Goal: Task Accomplishment & Management: Use online tool/utility

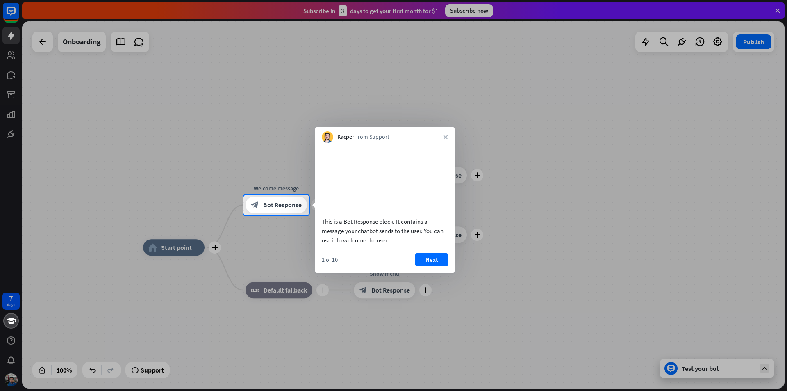
drag, startPoint x: 165, startPoint y: 252, endPoint x: 175, endPoint y: 254, distance: 10.3
click at [166, 252] on div at bounding box center [393, 303] width 787 height 176
click at [279, 295] on div at bounding box center [393, 303] width 787 height 176
click at [275, 202] on span "Bot Response" at bounding box center [282, 205] width 39 height 8
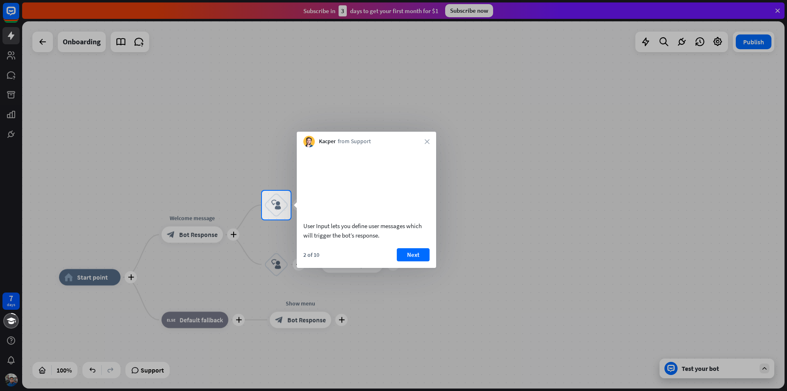
click at [200, 234] on div at bounding box center [393, 305] width 787 height 172
drag, startPoint x: 269, startPoint y: 209, endPoint x: 507, endPoint y: 265, distance: 244.6
click at [507, 265] on div "7 days close Product Help First steps Get started with ChatBot Help Center Foll…" at bounding box center [393, 195] width 787 height 391
click at [273, 210] on div "block_user_input" at bounding box center [276, 205] width 25 height 25
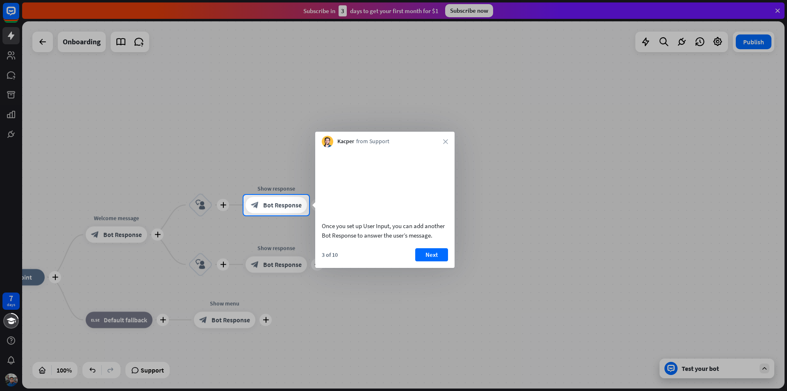
click at [43, 48] on div at bounding box center [393, 97] width 787 height 195
click at [442, 261] on button "Next" at bounding box center [431, 254] width 33 height 13
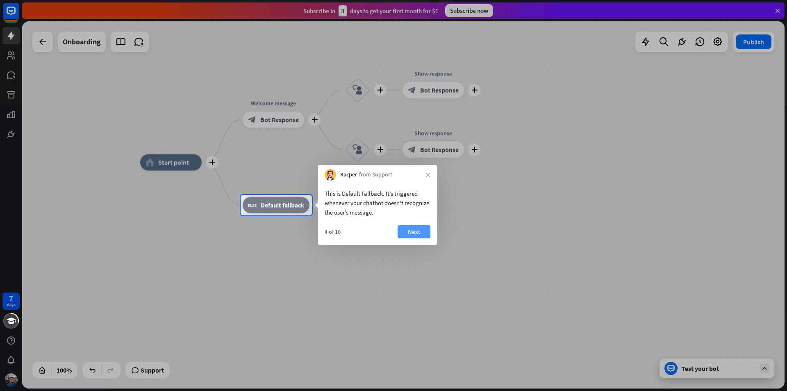
click at [407, 227] on button "Next" at bounding box center [413, 231] width 33 height 13
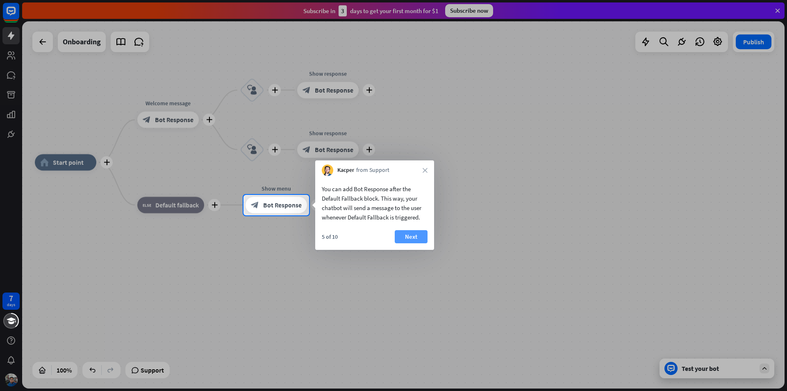
click at [401, 238] on button "Next" at bounding box center [411, 236] width 33 height 13
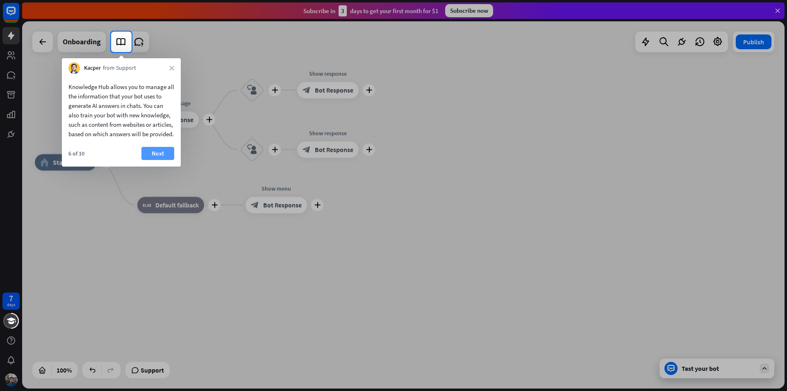
click at [148, 159] on button "Next" at bounding box center [157, 153] width 33 height 13
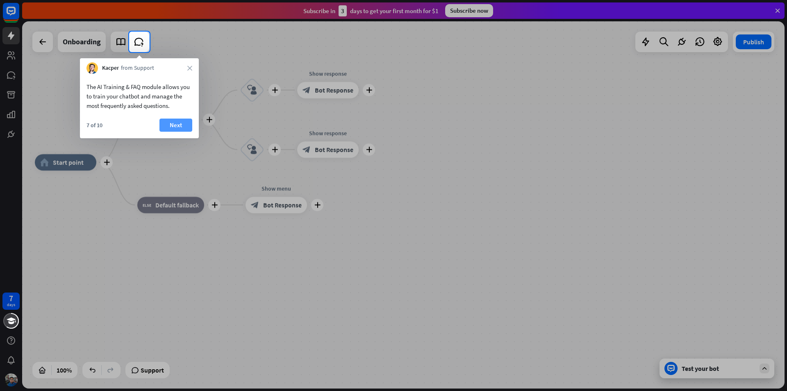
click at [178, 120] on button "Next" at bounding box center [175, 124] width 33 height 13
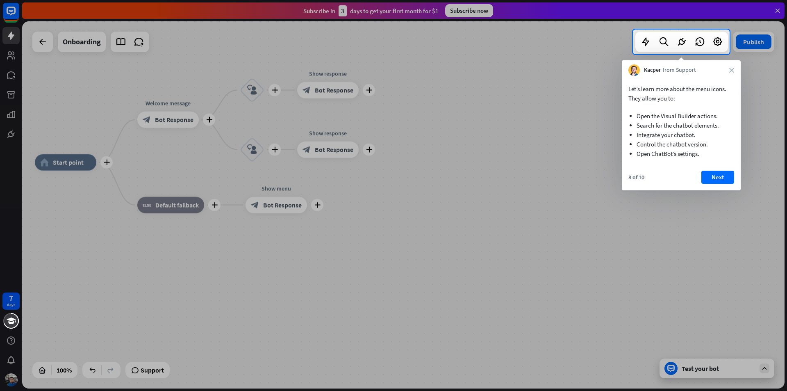
click at [722, 175] on button "Next" at bounding box center [717, 176] width 33 height 13
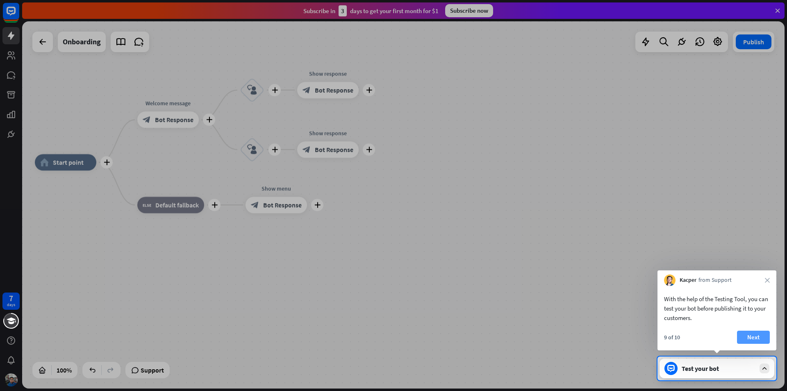
click at [756, 334] on button "Next" at bounding box center [753, 336] width 33 height 13
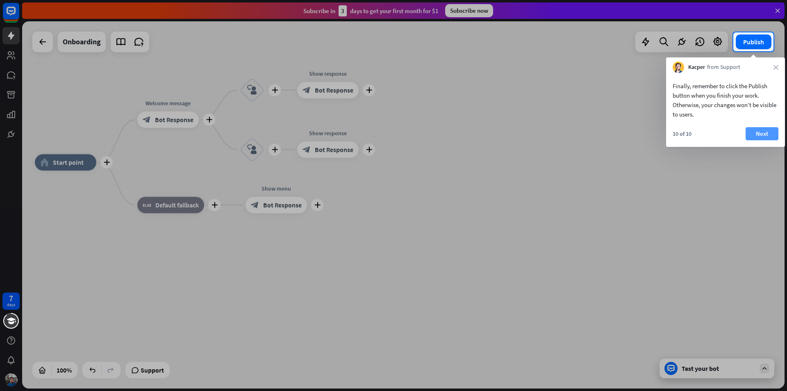
click at [759, 136] on button "Next" at bounding box center [761, 133] width 33 height 13
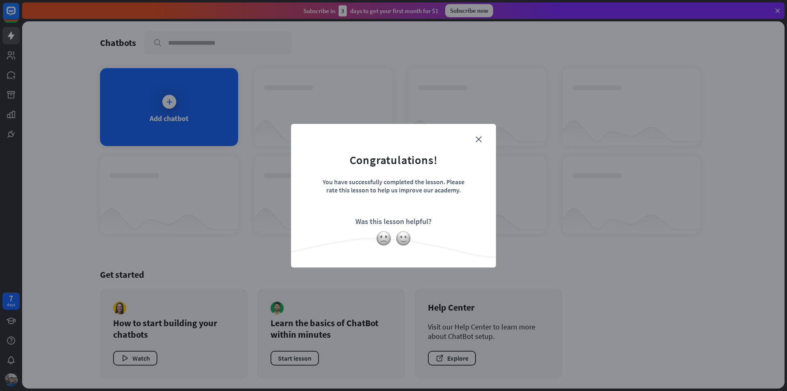
click at [344, 202] on div "You have successfully completed the lesson. Please rate this lesson to help us …" at bounding box center [393, 191] width 143 height 29
click at [402, 241] on img at bounding box center [403, 238] width 16 height 16
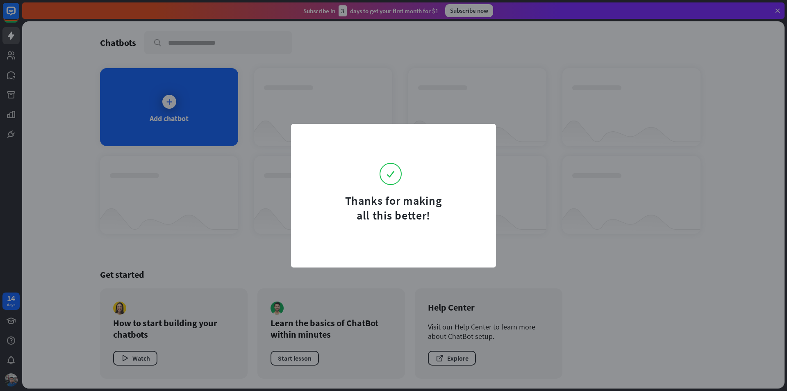
click at [164, 110] on div "Thanks for making all this better!" at bounding box center [393, 195] width 787 height 391
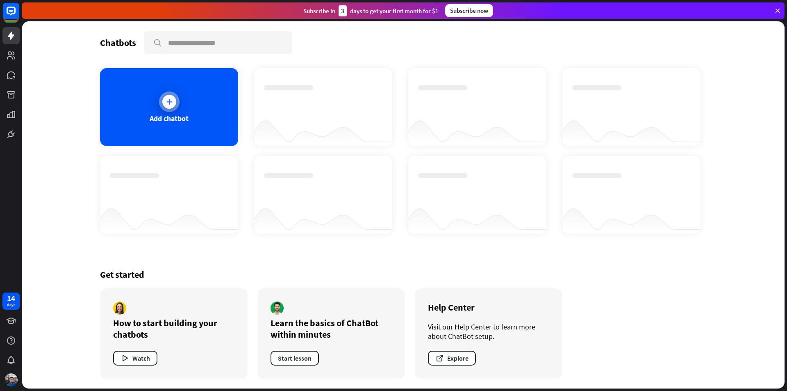
click at [168, 102] on icon at bounding box center [169, 102] width 8 height 8
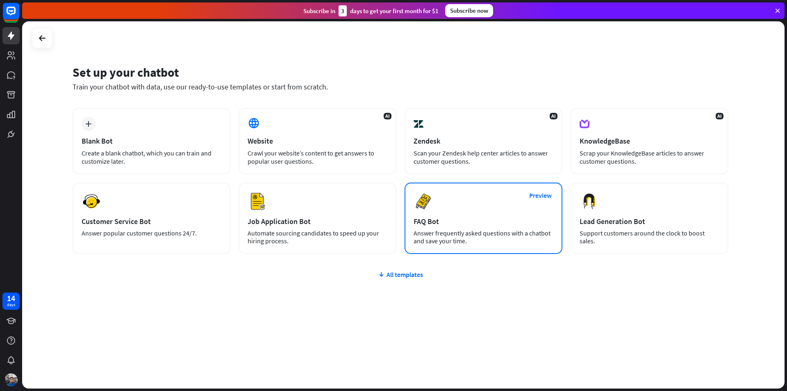
click at [447, 223] on div "FAQ Bot" at bounding box center [483, 220] width 140 height 9
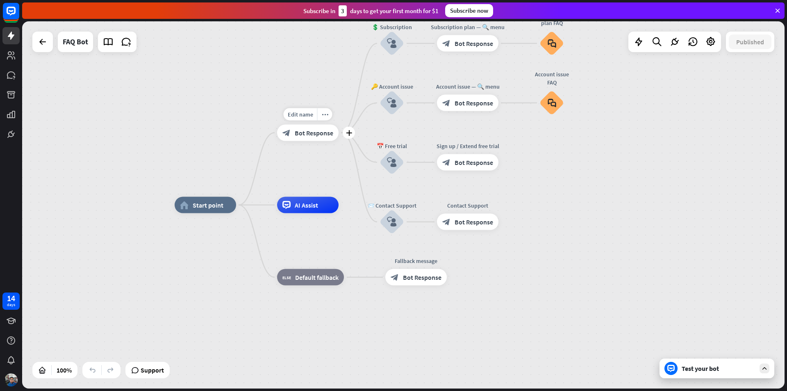
click at [315, 137] on div "block_bot_response Bot Response" at bounding box center [307, 132] width 61 height 16
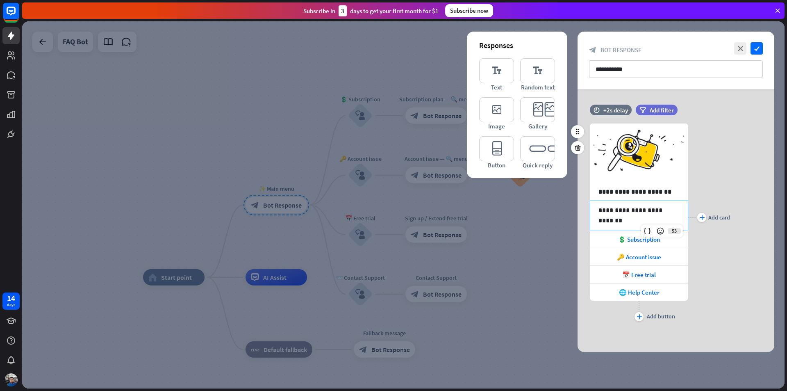
click at [654, 213] on p "**********" at bounding box center [638, 210] width 81 height 10
click at [313, 60] on div at bounding box center [403, 204] width 762 height 367
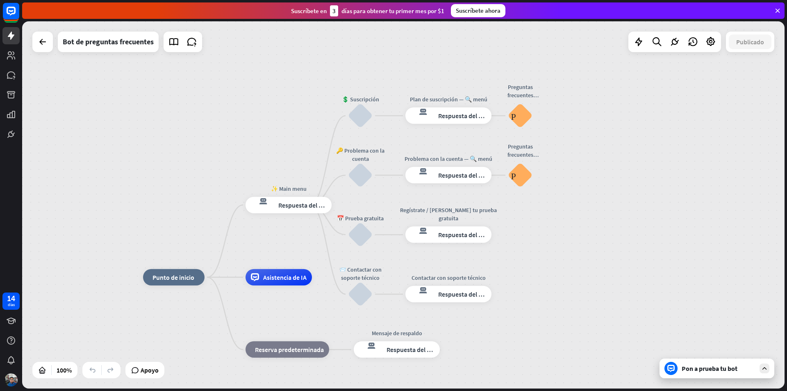
click at [41, 52] on div "inicio_2 Punto de inicio ✨ Main menu respuesta del bot de bloqueo Respuesta del…" at bounding box center [403, 204] width 762 height 367
click at [48, 46] on div at bounding box center [42, 42] width 16 height 16
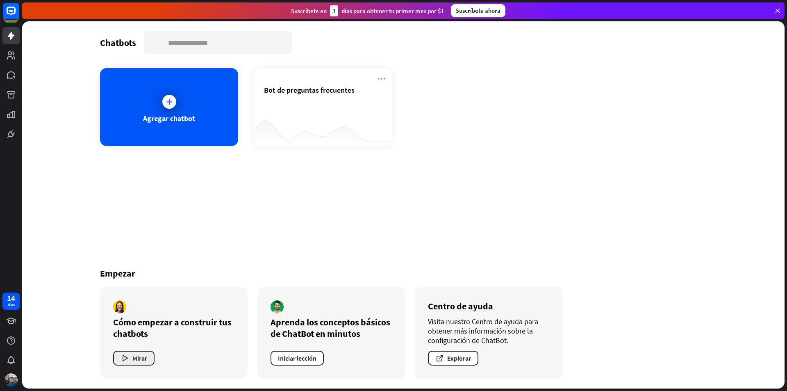
click at [130, 358] on button "Mirar" at bounding box center [133, 357] width 41 height 15
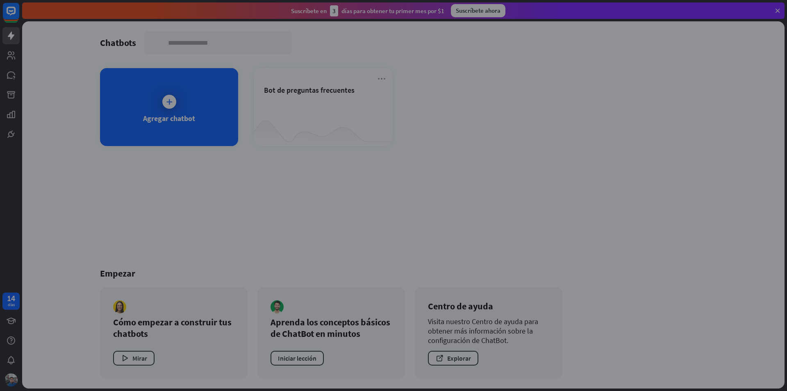
click at [356, 42] on div "cerca" at bounding box center [393, 195] width 787 height 391
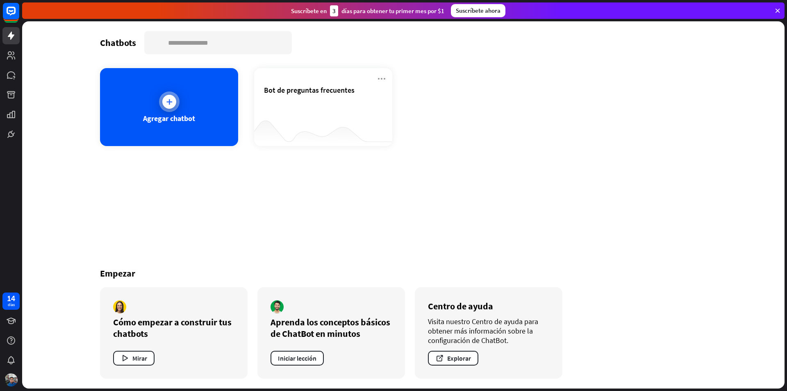
click at [170, 99] on icon at bounding box center [169, 102] width 8 height 8
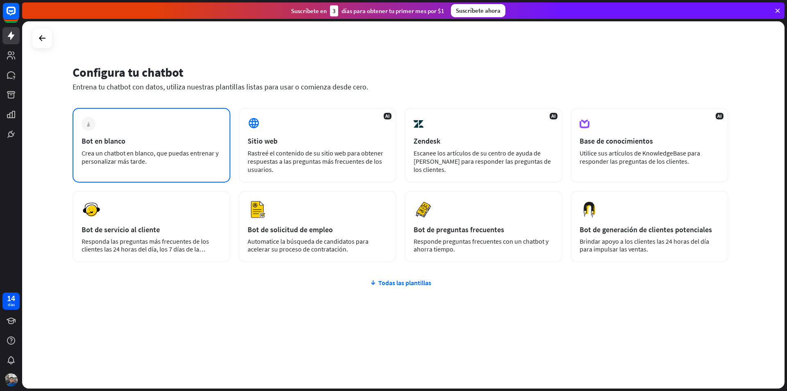
click at [145, 143] on div "Bot en blanco" at bounding box center [152, 140] width 140 height 9
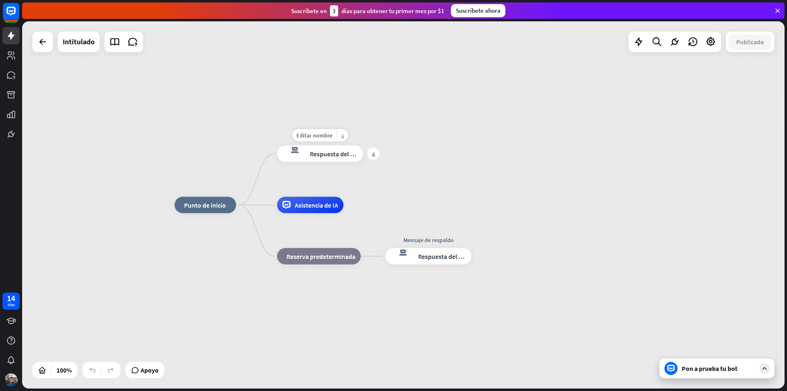
click at [324, 157] on font "Respuesta del bot" at bounding box center [335, 154] width 50 height 8
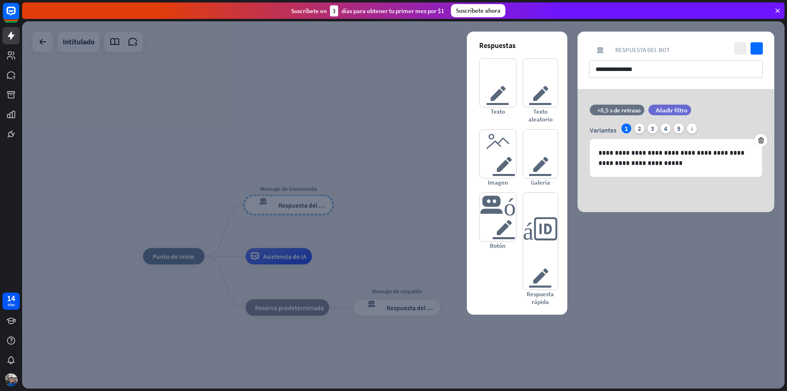
click at [279, 185] on div at bounding box center [403, 204] width 762 height 367
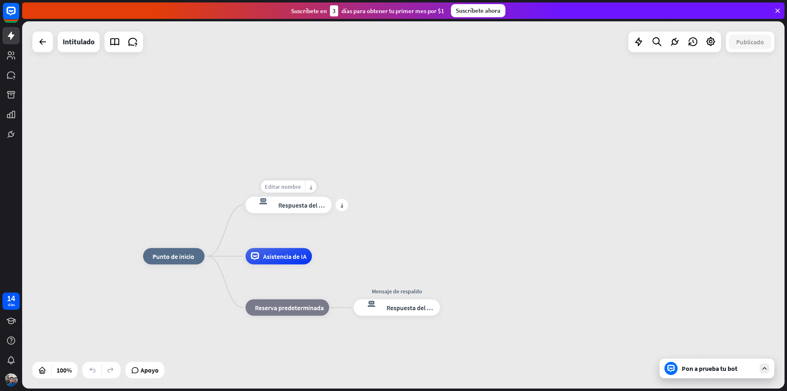
click at [284, 186] on font "Editar nombre" at bounding box center [283, 186] width 36 height 7
click at [284, 205] on font "Respuesta del bot" at bounding box center [303, 205] width 50 height 8
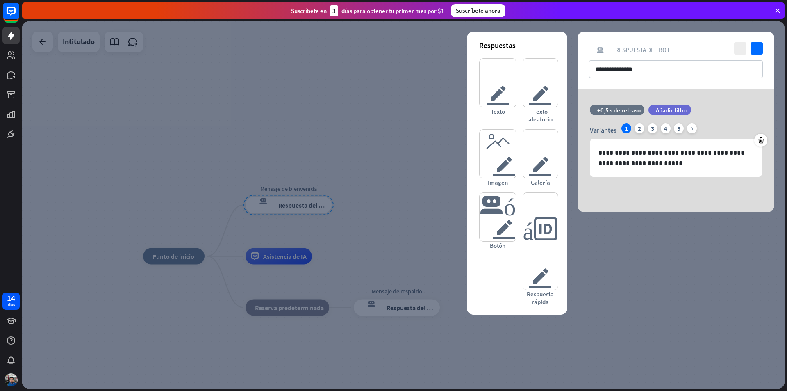
click at [285, 192] on div at bounding box center [403, 204] width 762 height 367
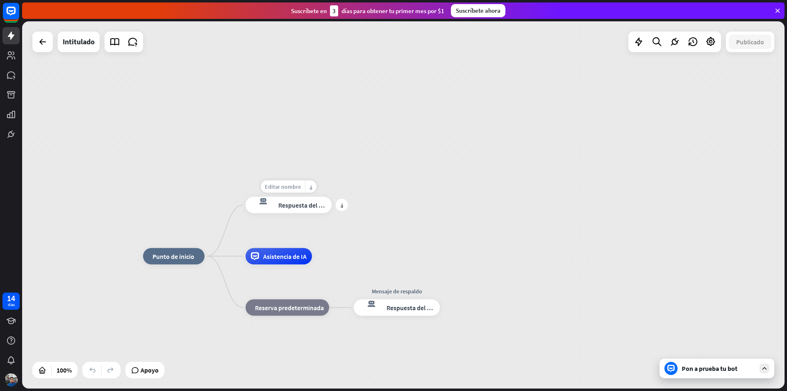
click at [293, 186] on font "Editar nombre" at bounding box center [283, 186] width 36 height 7
type input "*"
type input "**********"
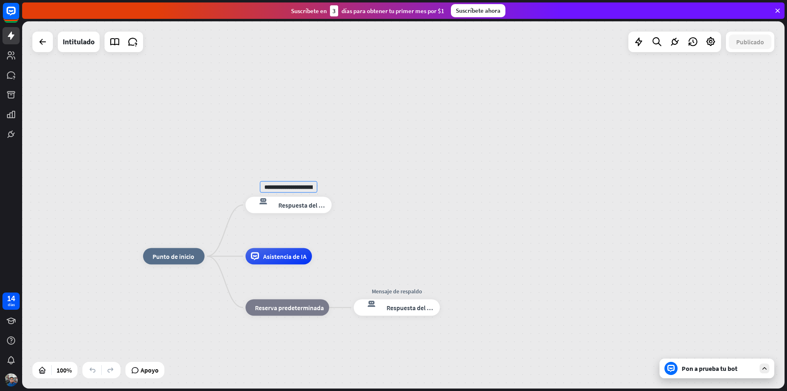
click at [444, 200] on div "**********" at bounding box center [403, 204] width 762 height 367
click at [313, 206] on font "Respuesta del bot" at bounding box center [303, 205] width 50 height 8
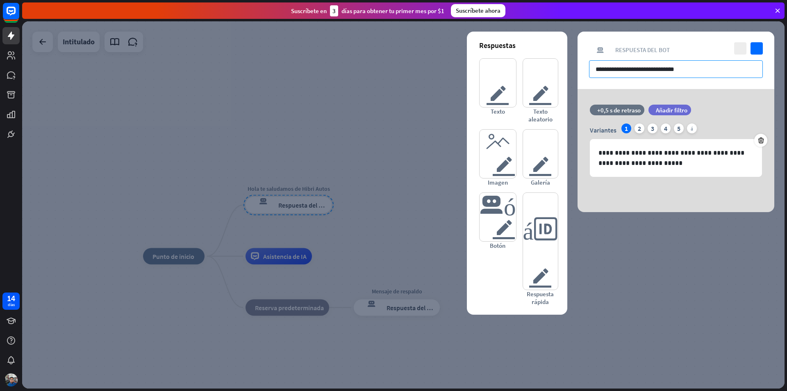
click at [693, 72] on input "**********" at bounding box center [676, 69] width 174 height 18
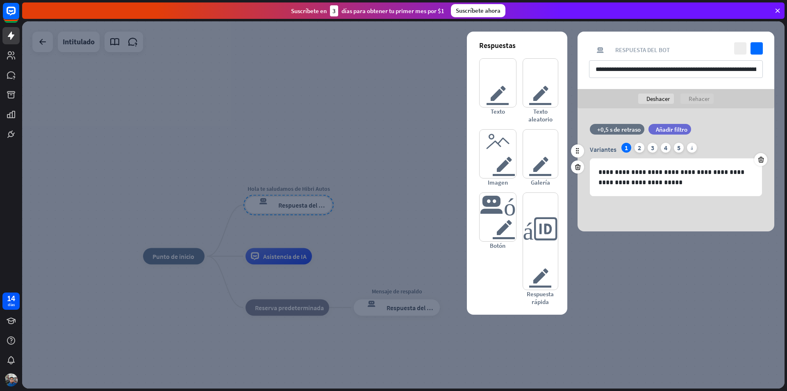
click at [755, 134] on div "tiempo +0,5 s de retraso filtrar Añadir filtro" at bounding box center [675, 133] width 197 height 19
click at [656, 186] on p "**********" at bounding box center [675, 177] width 155 height 20
drag, startPoint x: 682, startPoint y: 70, endPoint x: 786, endPoint y: 70, distance: 104.5
click at [786, 70] on div "inicio_2 Punto de inicio Hola te saludamos de Hibri Autos respuesta del bot de …" at bounding box center [404, 205] width 765 height 369
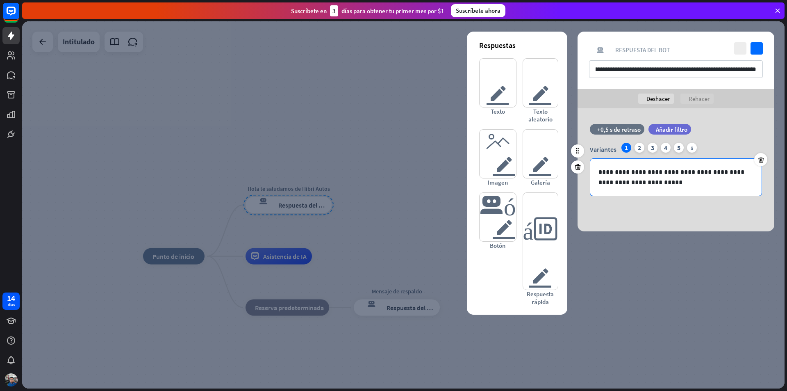
scroll to position [0, 0]
click at [610, 177] on p "**********" at bounding box center [675, 177] width 155 height 20
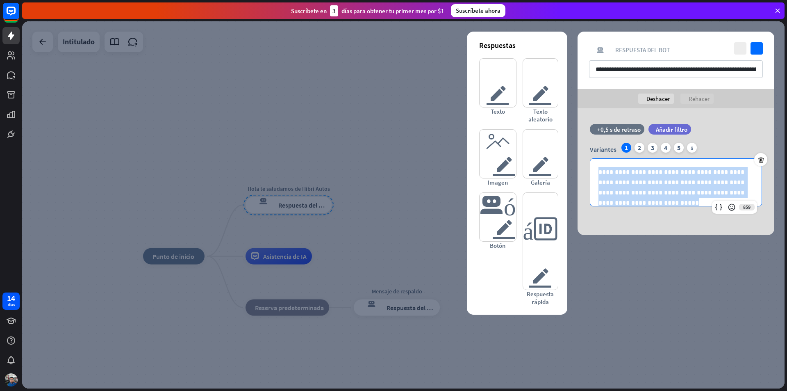
drag, startPoint x: 598, startPoint y: 170, endPoint x: 786, endPoint y: 220, distance: 194.5
click at [786, 220] on div "inicio_2 Punto de inicio Hola te saludamos de Hibri Autos respuesta del bot de …" at bounding box center [404, 205] width 765 height 369
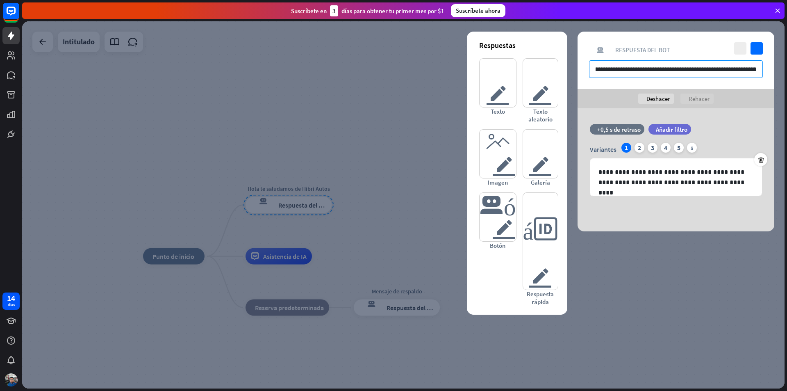
scroll to position [0, 166]
drag, startPoint x: 681, startPoint y: 70, endPoint x: 786, endPoint y: 70, distance: 105.3
click at [786, 70] on div "inicio_2 Punto de inicio Hola te saludamos de Hibri Autos respuesta del bot de …" at bounding box center [404, 205] width 765 height 369
type input "**********"
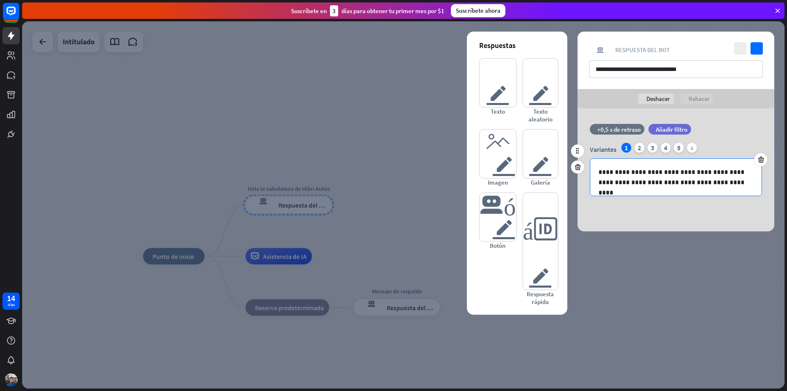
click at [719, 186] on p "**********" at bounding box center [675, 177] width 155 height 20
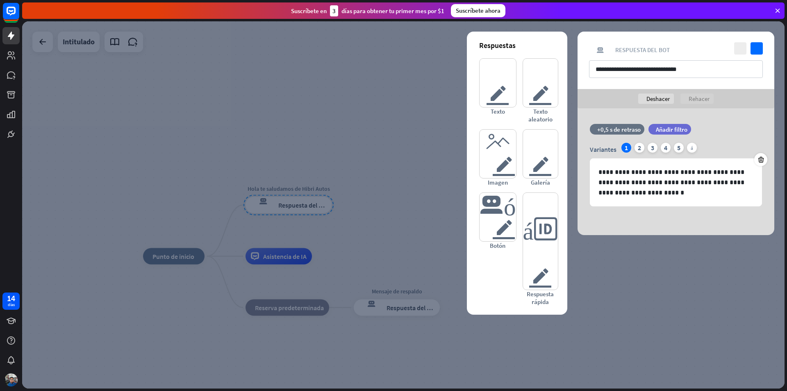
click at [688, 288] on div at bounding box center [403, 204] width 762 height 367
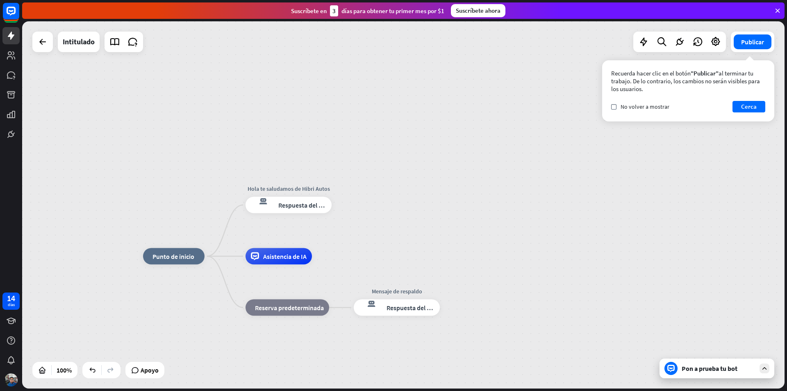
click at [709, 372] on font "Pon a prueba tu bot" at bounding box center [709, 368] width 56 height 8
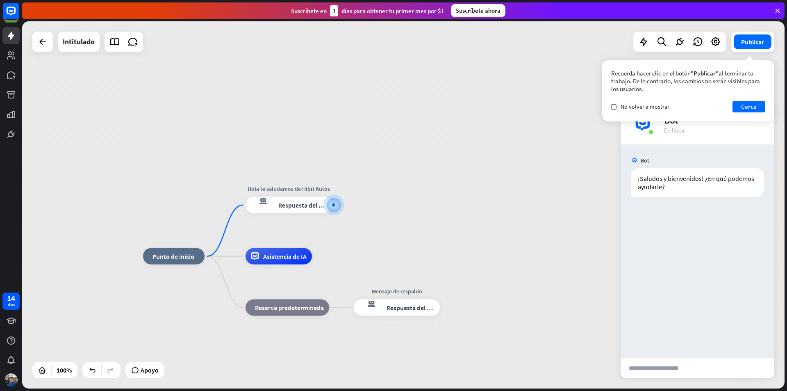
click at [654, 372] on input "text" at bounding box center [660, 367] width 80 height 20
type input "**********"
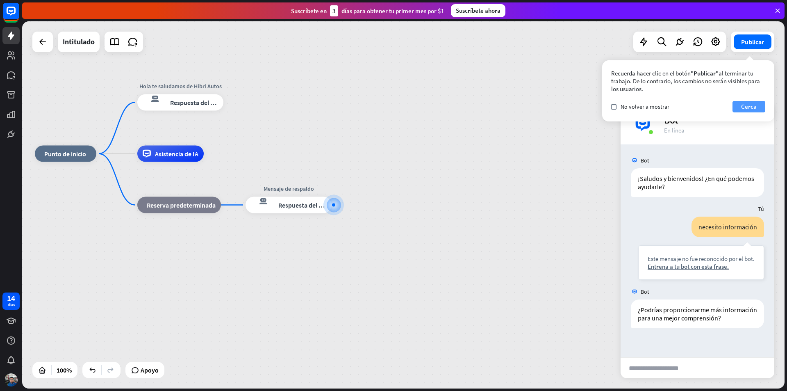
click at [742, 106] on font "Cerca" at bounding box center [749, 106] width 16 height 8
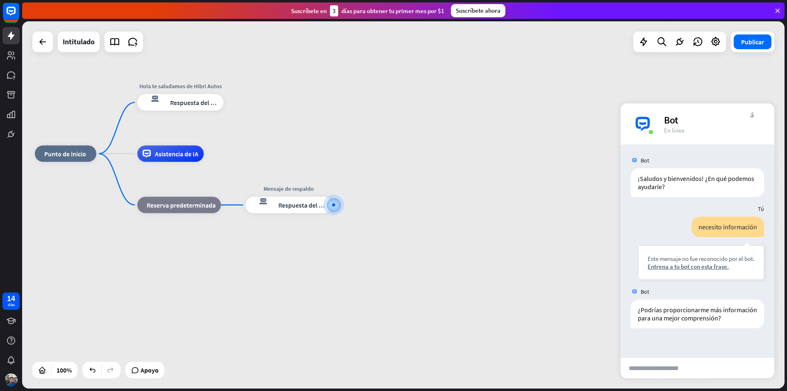
click at [675, 373] on input "text" at bounding box center [660, 367] width 80 height 20
type input "****"
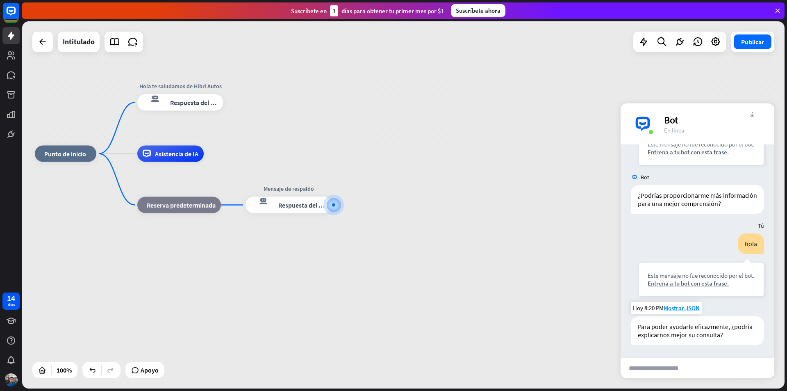
scroll to position [138, 0]
click at [461, 200] on div "inicio_2 Punto de inicio Hola te saludamos de Hibri Autos respuesta del bot de …" at bounding box center [416, 337] width 762 height 367
click at [668, 82] on div "inicio_2 Punto de inicio Hola te saludamos de Hibri Autos respuesta del bot de …" at bounding box center [403, 204] width 762 height 367
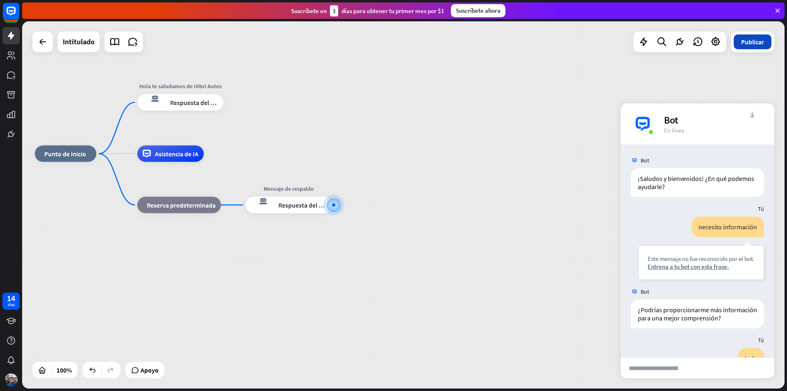
click at [757, 45] on font "Publicar" at bounding box center [752, 42] width 23 height 8
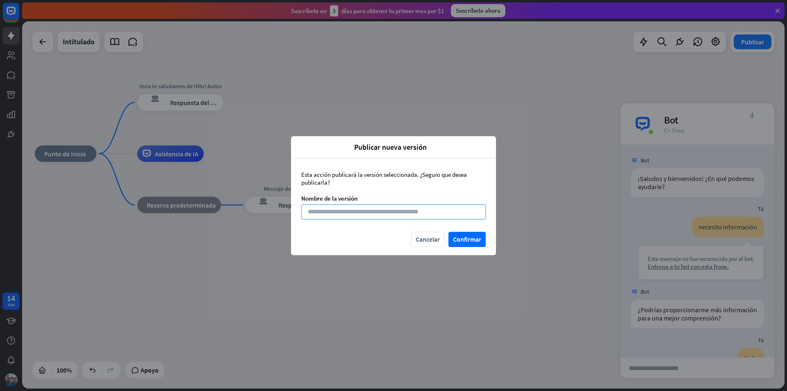
click at [345, 216] on input at bounding box center [393, 211] width 184 height 15
click at [576, 107] on div "Publicar nueva versión cerca Esta acción publicará la versión seleccionada. ¿Se…" at bounding box center [393, 195] width 787 height 391
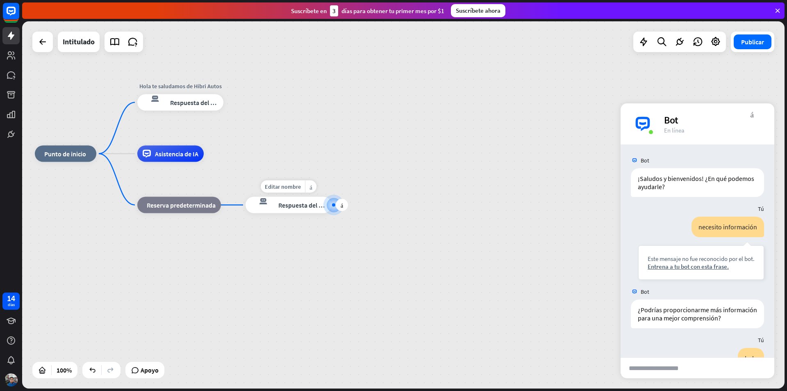
click at [285, 199] on div "respuesta del bot de bloqueo Respuesta del bot" at bounding box center [288, 205] width 86 height 16
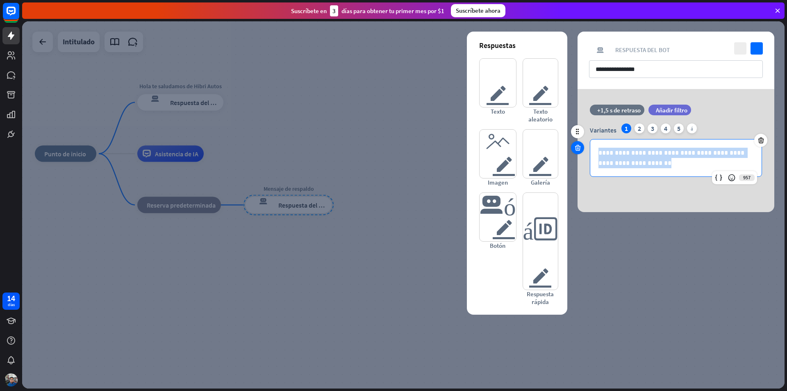
drag, startPoint x: 651, startPoint y: 166, endPoint x: 581, endPoint y: 151, distance: 71.2
click at [581, 151] on div "**********" at bounding box center [675, 144] width 197 height 80
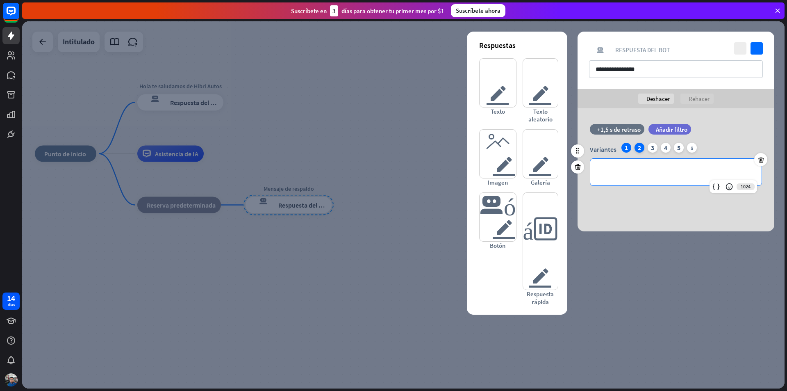
click at [636, 149] on div "2" at bounding box center [639, 148] width 10 height 10
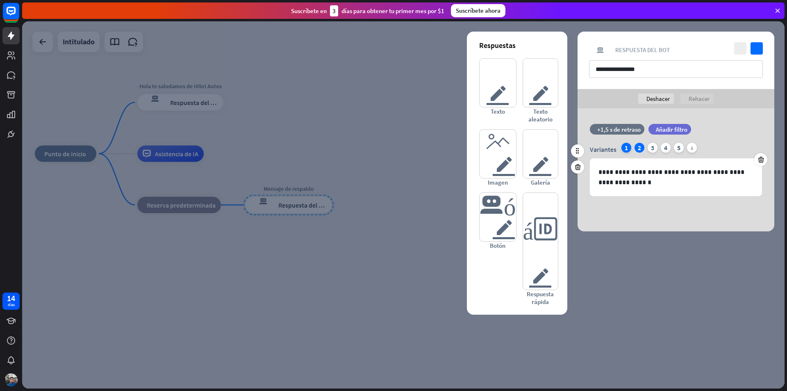
click at [628, 149] on div "1" at bounding box center [626, 148] width 10 height 10
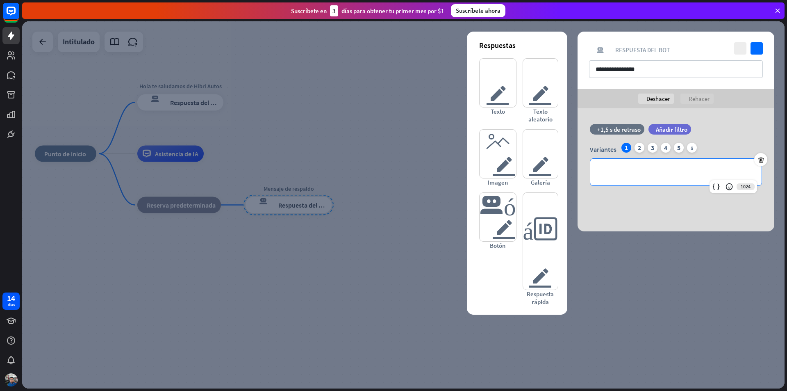
drag, startPoint x: 661, startPoint y: 173, endPoint x: 575, endPoint y: 175, distance: 86.5
click at [575, 175] on div "**********" at bounding box center [675, 169] width 217 height 123
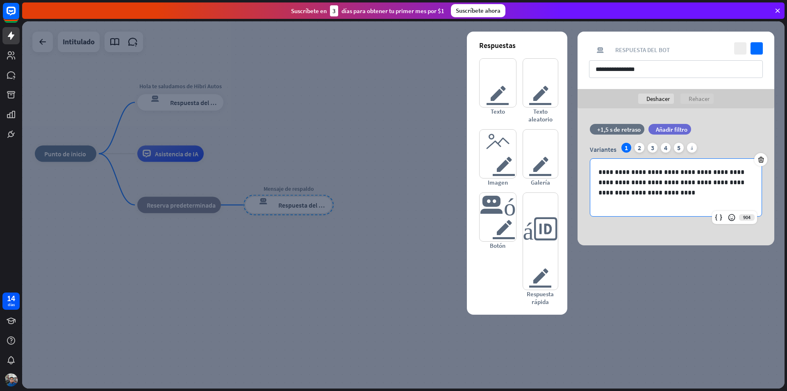
click at [695, 235] on div "**********" at bounding box center [675, 176] width 197 height 137
click at [631, 296] on div at bounding box center [403, 204] width 762 height 367
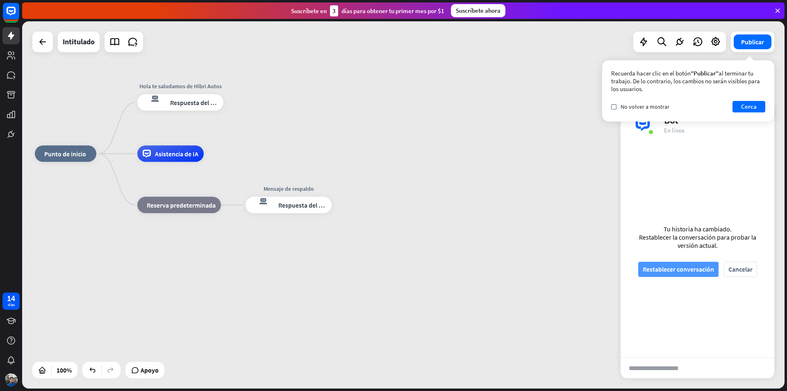
click at [705, 271] on font "Restablecer conversación" at bounding box center [678, 269] width 71 height 8
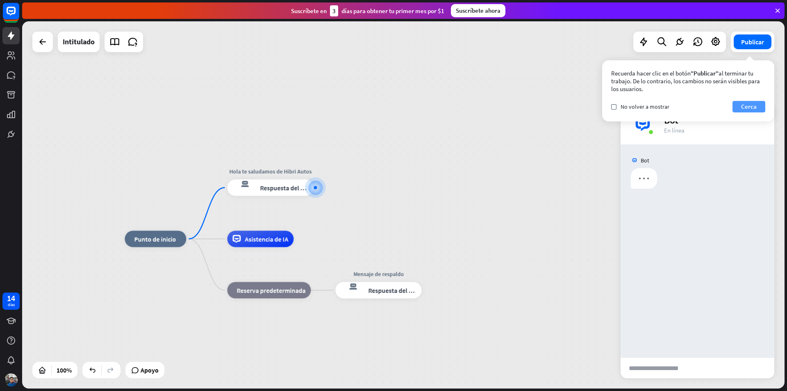
click at [758, 109] on button "Cerca" at bounding box center [748, 106] width 33 height 11
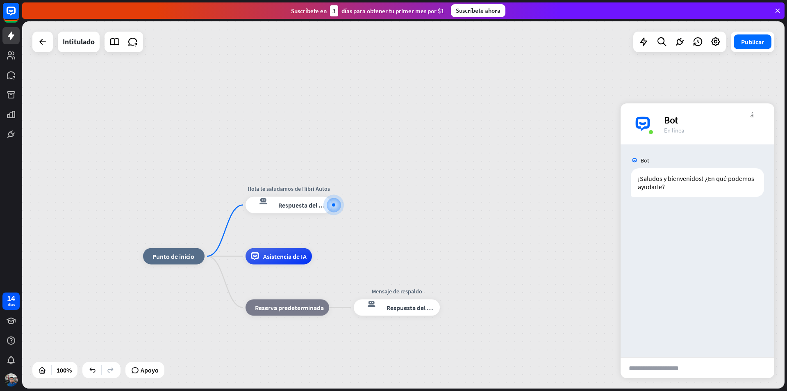
click at [702, 242] on div "Bot ¡Saludos y bienvenidos! ¿En qué podemos ayudarle? [DATE] 8:22 PM Mostrar JS…" at bounding box center [697, 250] width 154 height 213
click at [680, 363] on input "text" at bounding box center [660, 367] width 80 height 20
type input "****"
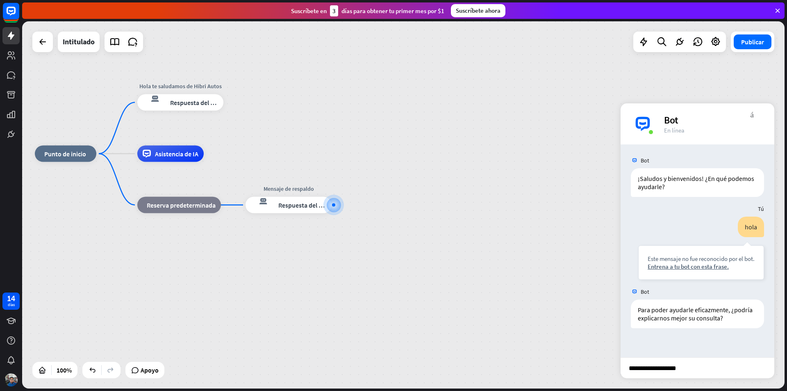
type input "**********"
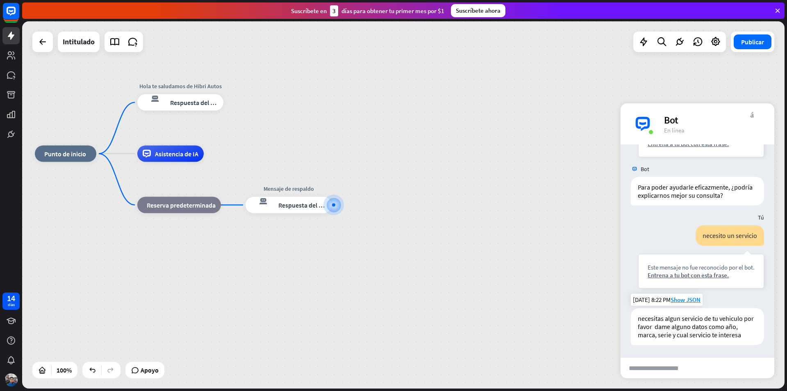
scroll to position [138, 0]
click at [366, 202] on div "inicio_2 Punto de inicio Hola te saludamos de Hibri Autos respuesta del bot de …" at bounding box center [416, 337] width 762 height 367
click at [336, 209] on div at bounding box center [333, 204] width 9 height 9
click at [342, 205] on font "más" at bounding box center [342, 205] width 2 height 6
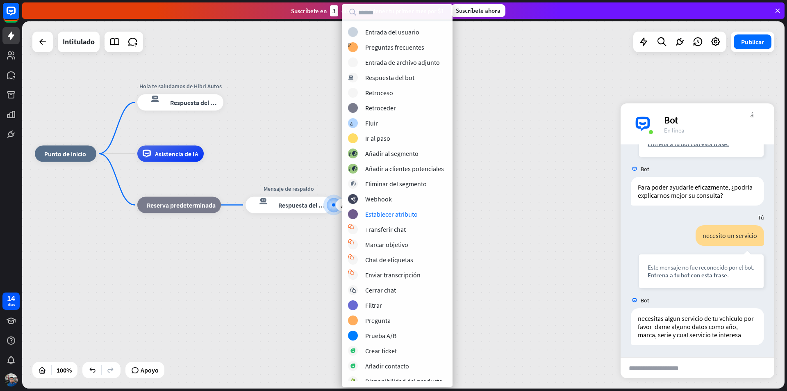
click at [488, 241] on div "inicio_2 Punto de inicio Hola te saludamos de Hibri Autos respuesta del bot de …" at bounding box center [416, 337] width 762 height 367
